Goal: Task Accomplishment & Management: Manage account settings

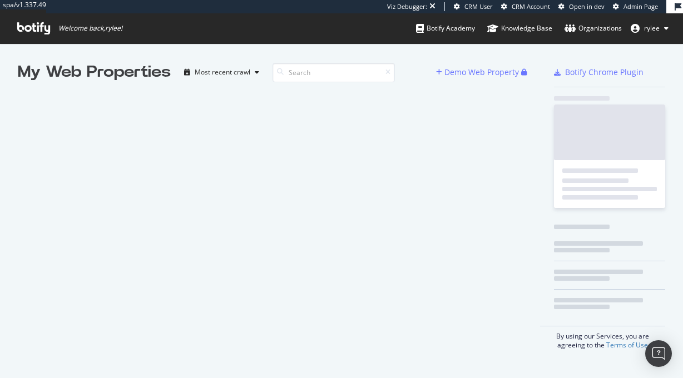
scroll to position [378, 683]
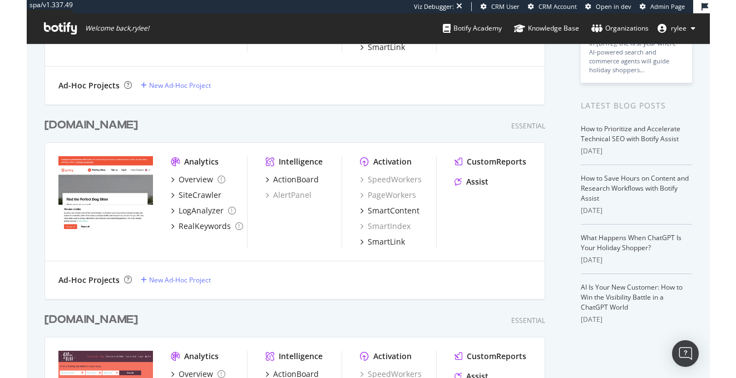
scroll to position [211, 0]
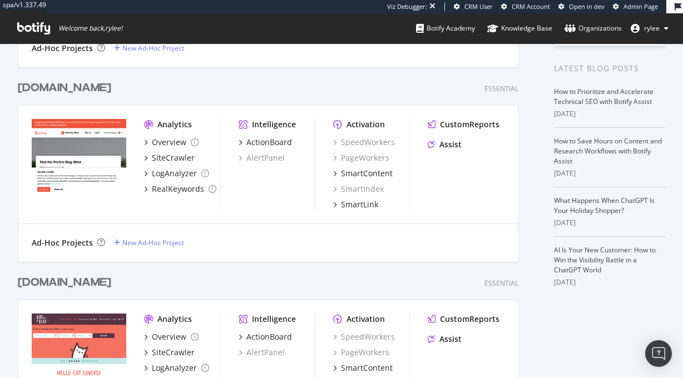
click at [93, 173] on img "grid" at bounding box center [79, 157] width 95 height 76
click at [173, 355] on div "SiteCrawler" at bounding box center [173, 352] width 43 height 11
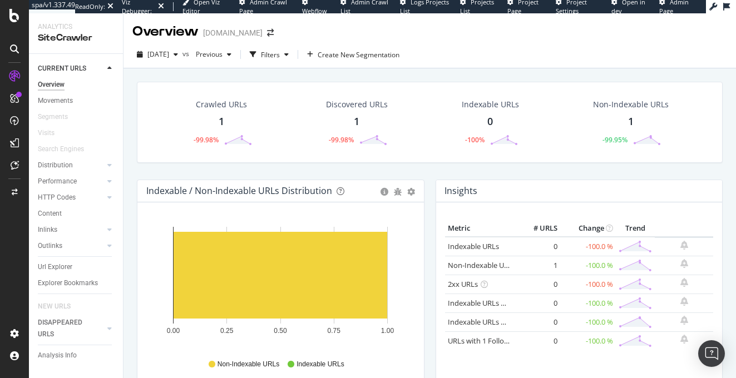
click at [219, 119] on div "1" at bounding box center [222, 122] width 6 height 14
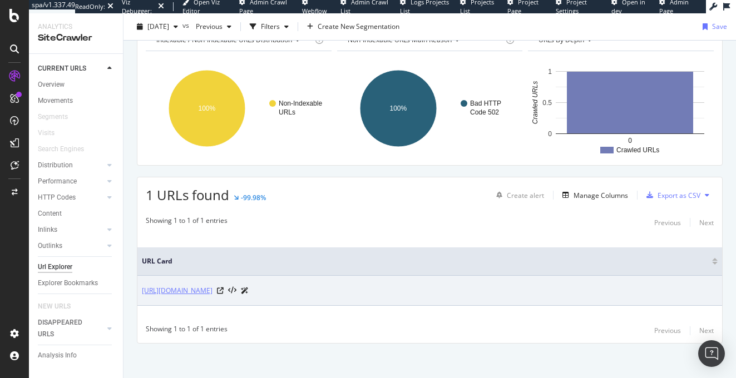
scroll to position [67, 0]
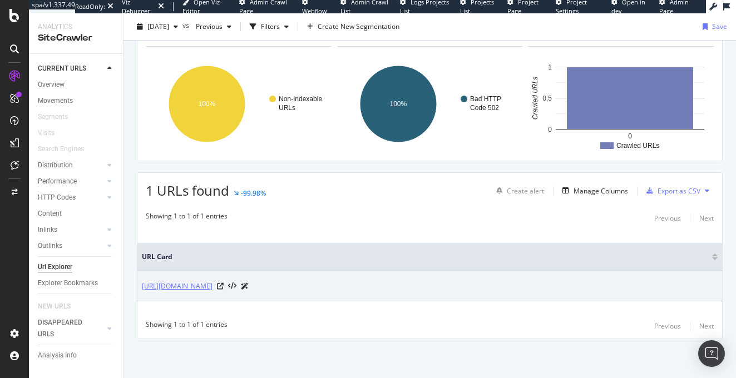
click at [205, 291] on link "https://www.catinaflat.com/" at bounding box center [177, 286] width 71 height 11
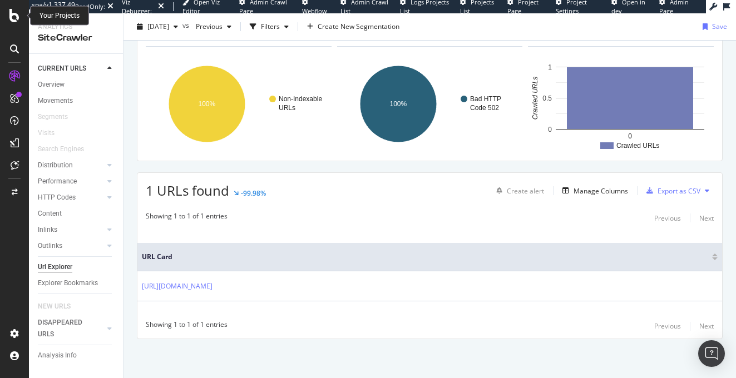
click at [13, 9] on icon at bounding box center [14, 15] width 10 height 13
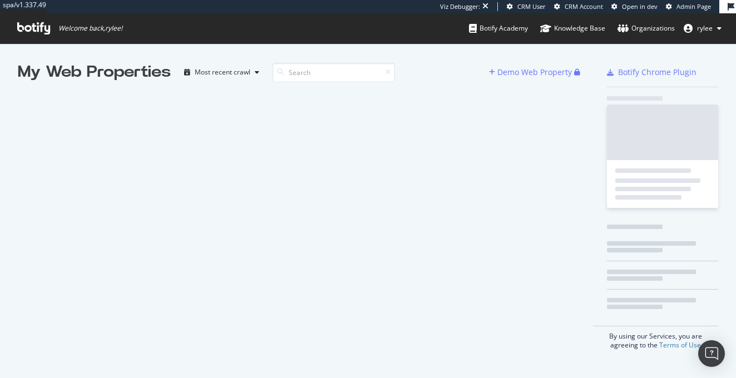
scroll to position [378, 736]
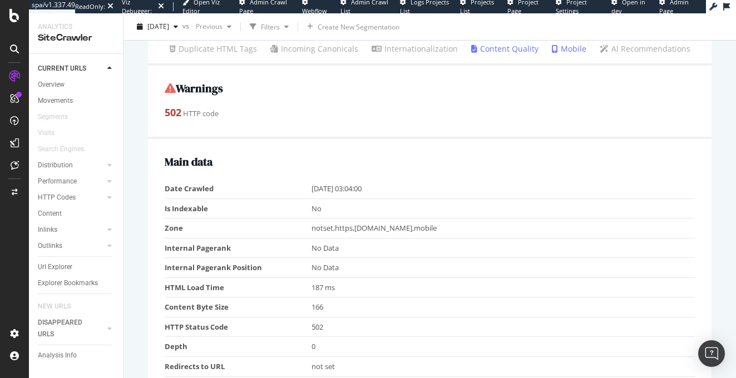
scroll to position [185, 0]
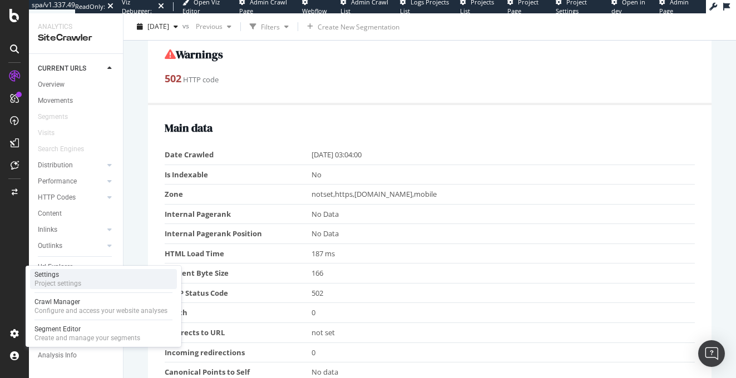
click at [77, 279] on div "Project settings" at bounding box center [57, 283] width 47 height 9
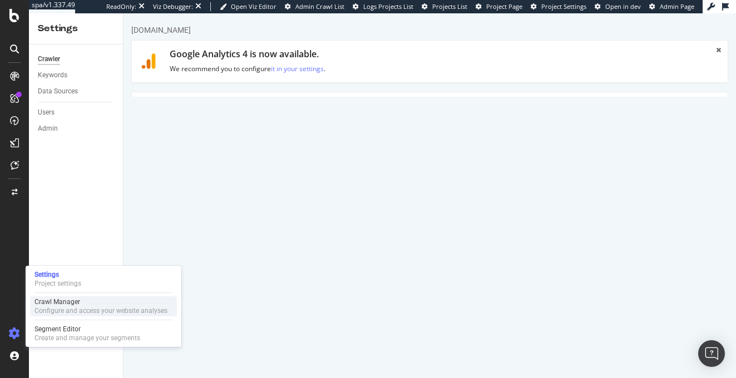
click at [68, 305] on div "Crawl Manager" at bounding box center [100, 302] width 133 height 9
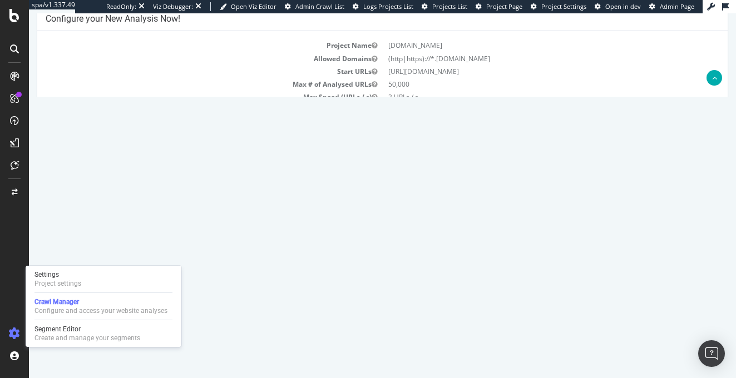
scroll to position [81, 0]
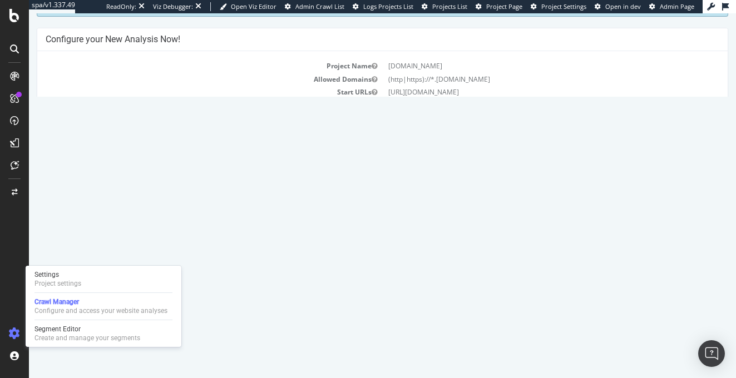
click at [350, 221] on button "Yes! Start Now" at bounding box center [368, 220] width 69 height 18
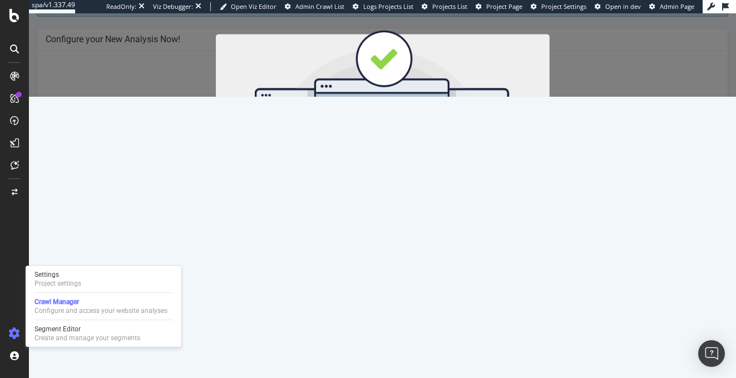
click at [398, 194] on button "Start Now" at bounding box center [402, 198] width 49 height 19
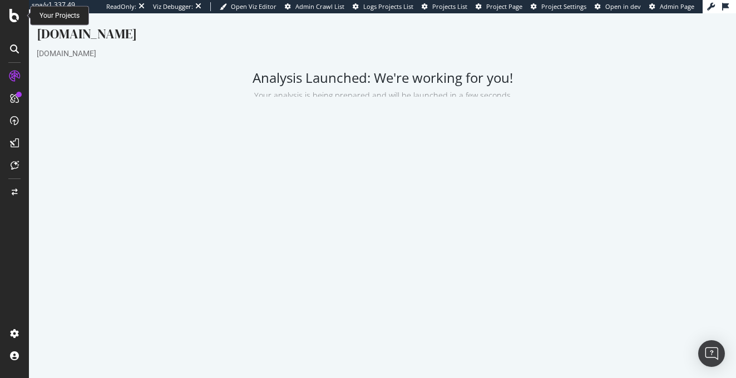
click at [15, 15] on icon at bounding box center [14, 15] width 10 height 13
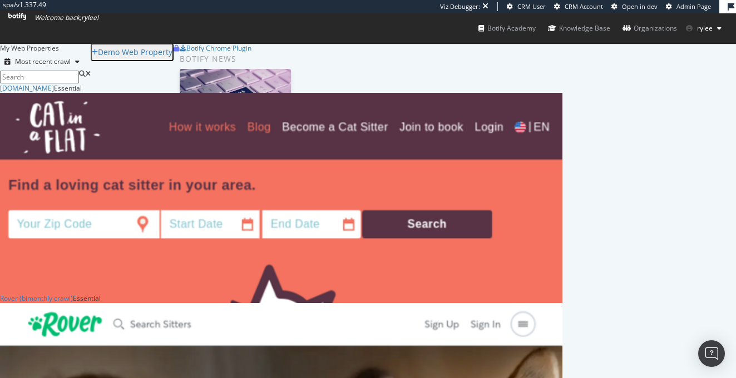
scroll to position [324, 0]
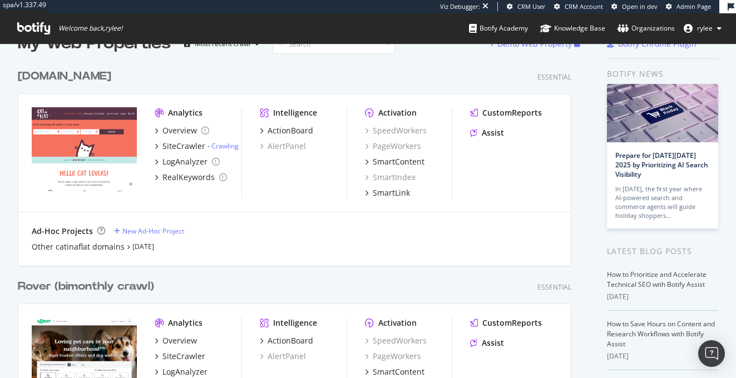
scroll to position [29, 0]
click at [109, 249] on div "Other catinaflat domains" at bounding box center [78, 246] width 93 height 11
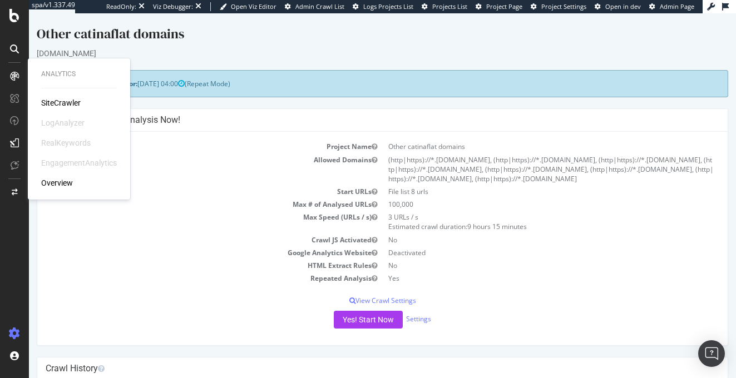
click at [46, 102] on div "SiteCrawler" at bounding box center [60, 102] width 39 height 11
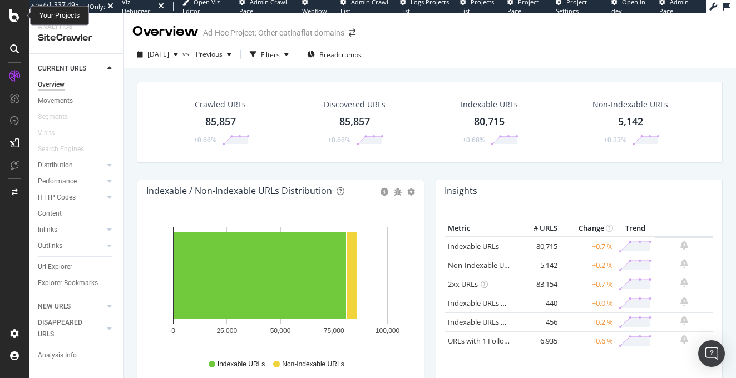
click at [13, 20] on icon at bounding box center [14, 15] width 10 height 13
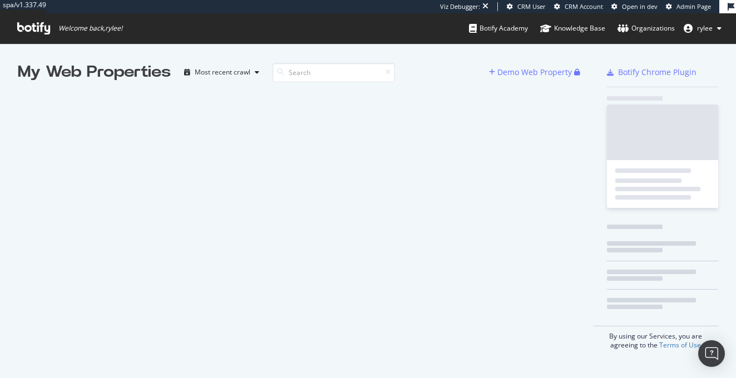
scroll to position [378, 736]
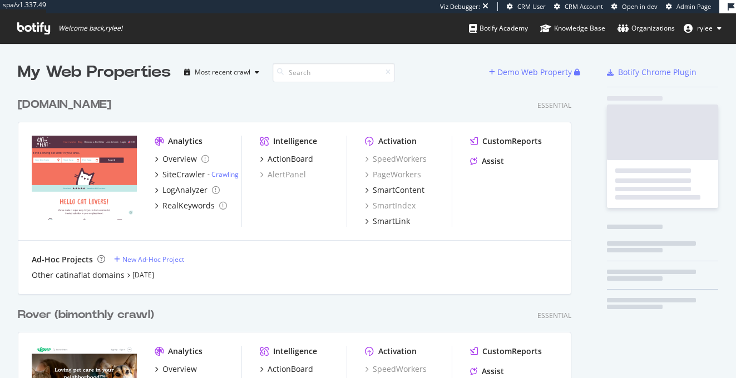
scroll to position [989, 562]
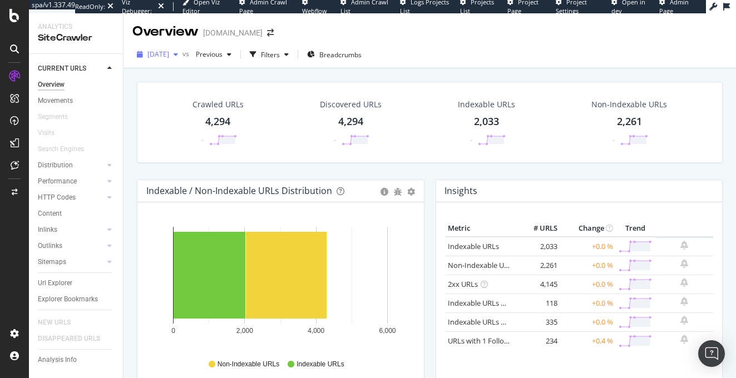
click at [182, 60] on div "[DATE]" at bounding box center [157, 54] width 50 height 17
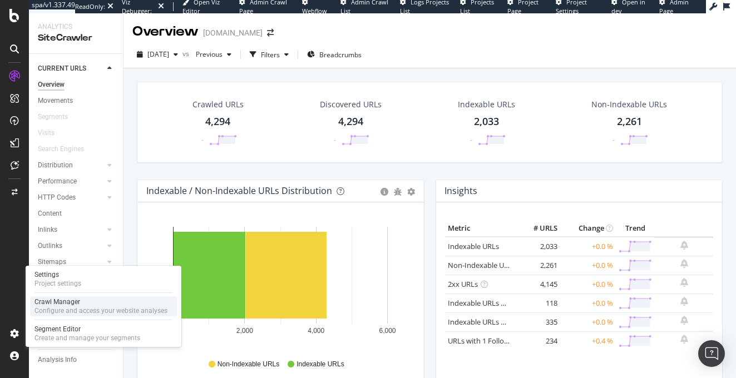
click at [50, 306] on div "Crawl Manager" at bounding box center [100, 302] width 133 height 9
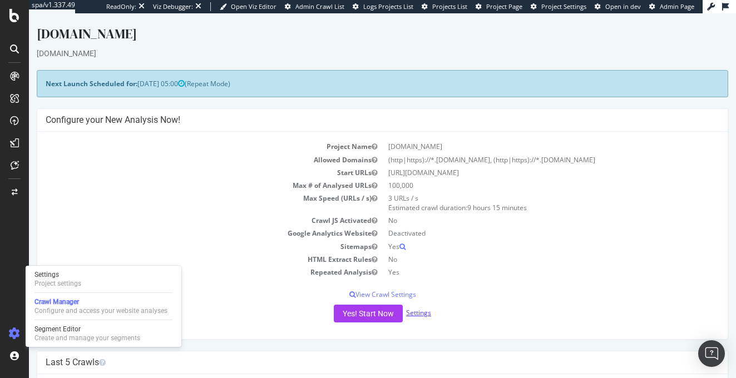
click at [420, 311] on link "Settings" at bounding box center [418, 312] width 25 height 9
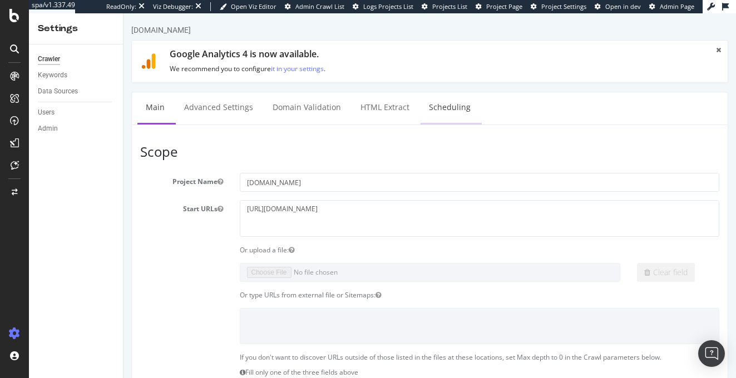
click at [451, 110] on link "Scheduling" at bounding box center [449, 107] width 58 height 31
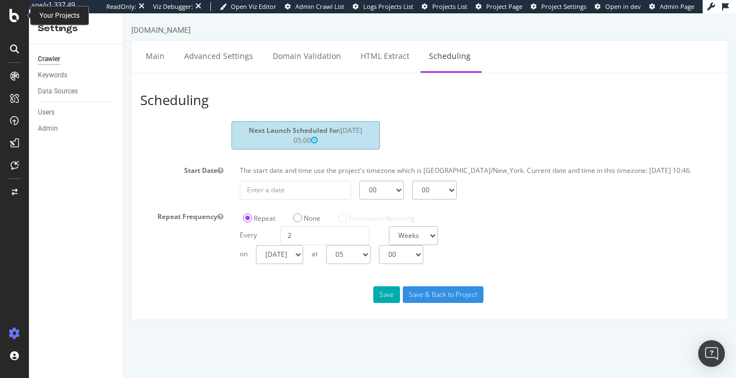
click at [8, 13] on div at bounding box center [14, 15] width 27 height 13
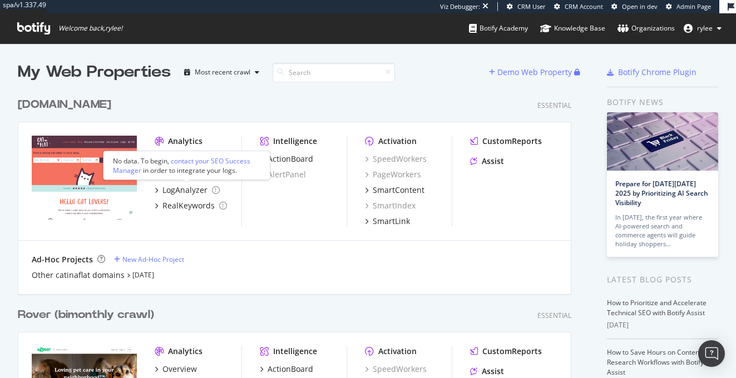
click at [181, 167] on div "No data. To begin, contact your SEO Success Manager in order to integrate your …" at bounding box center [187, 165] width 148 height 19
click at [196, 176] on div "SiteCrawler" at bounding box center [183, 174] width 43 height 11
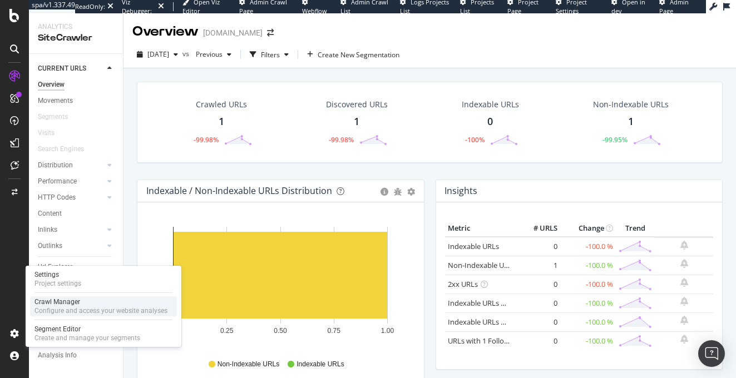
click at [66, 305] on div "Crawl Manager" at bounding box center [100, 302] width 133 height 9
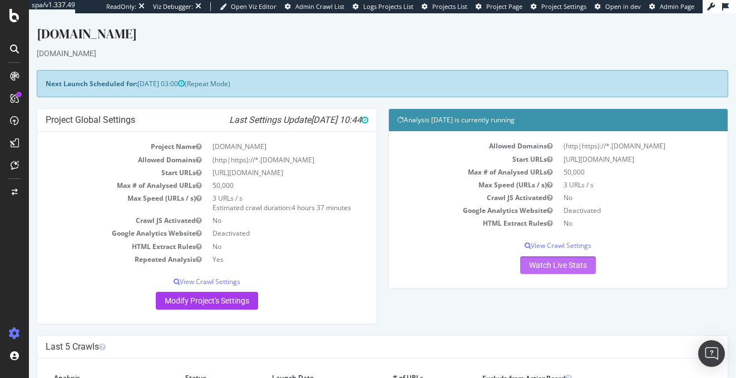
click at [548, 270] on link "Watch Live Stats" at bounding box center [558, 265] width 76 height 18
